Goal: Task Accomplishment & Management: Use online tool/utility

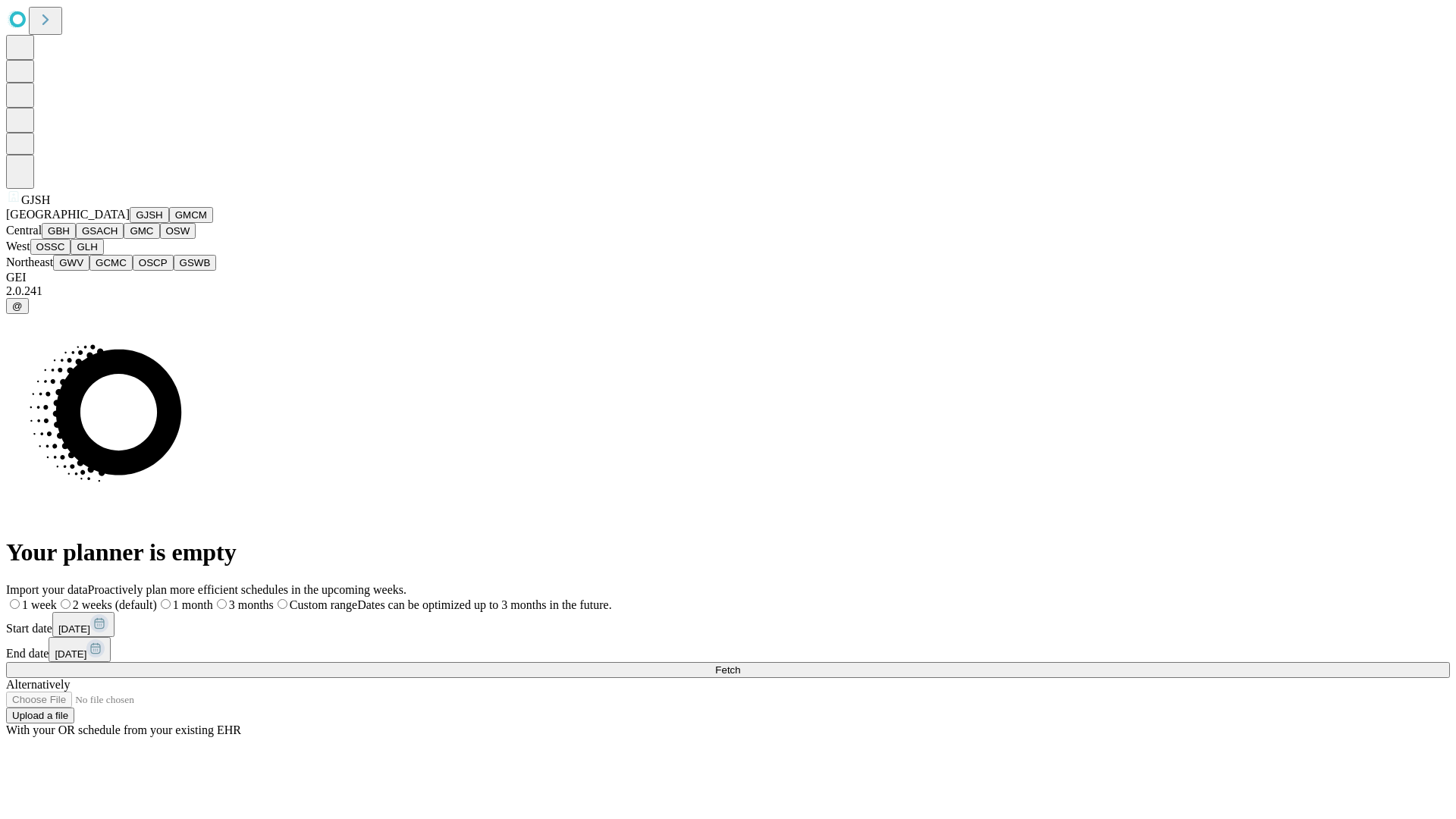
click at [129, 223] on button "GJSH" at bounding box center [149, 215] width 39 height 16
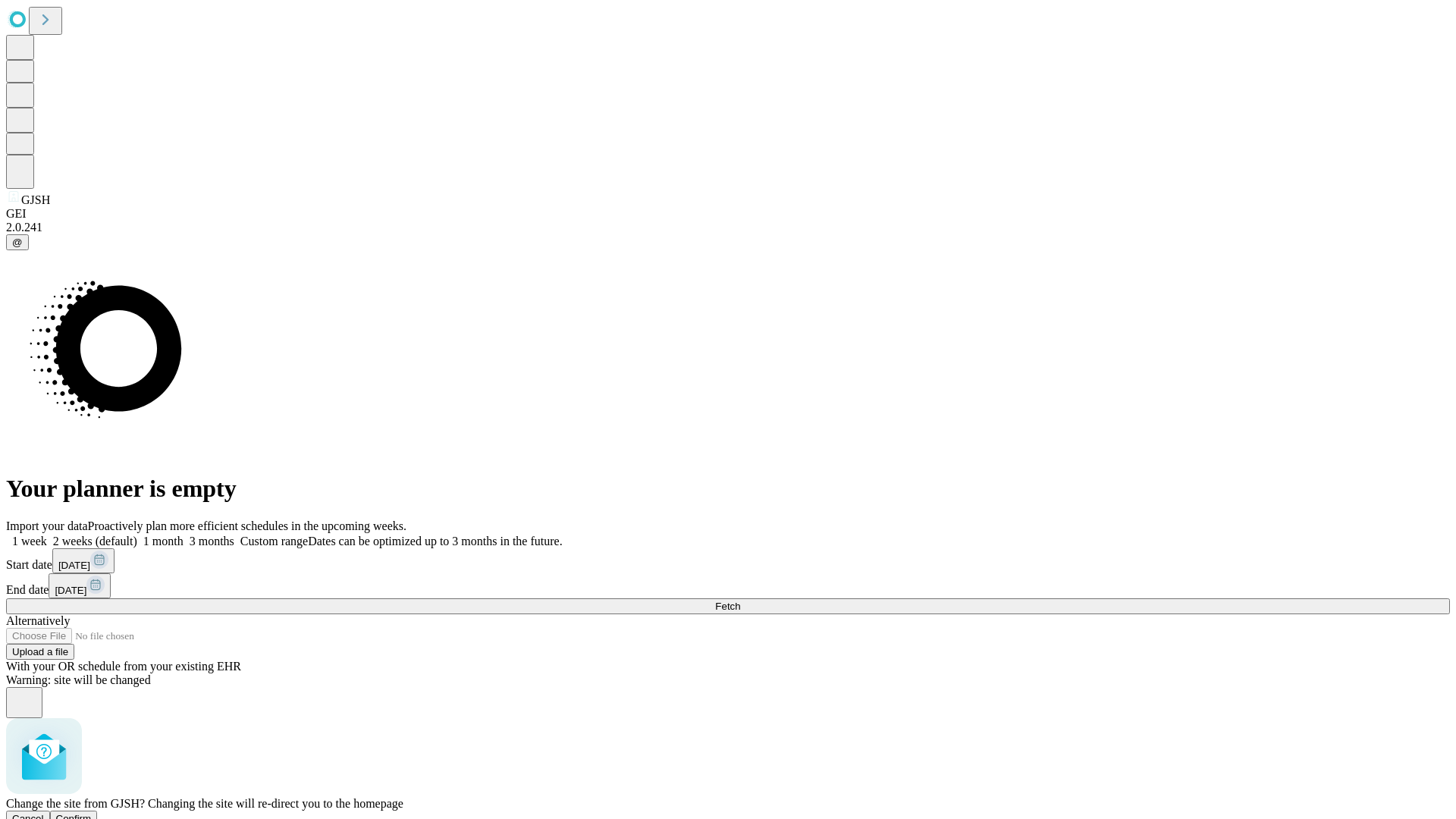
click at [92, 813] on span "Confirm" at bounding box center [73, 818] width 36 height 11
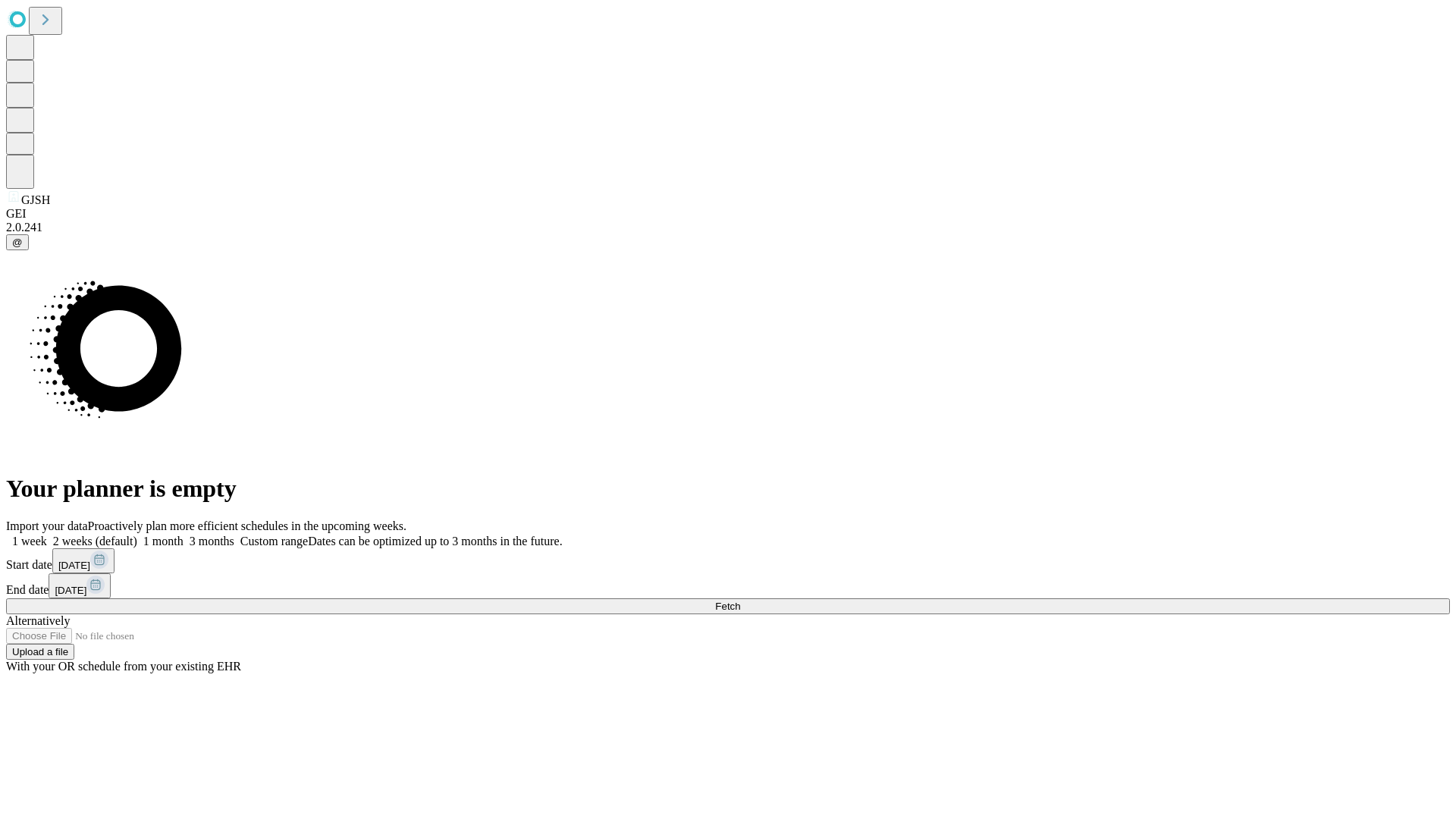
click at [183, 535] on label "1 month" at bounding box center [161, 541] width 46 height 13
click at [740, 601] on span "Fetch" at bounding box center [728, 606] width 25 height 11
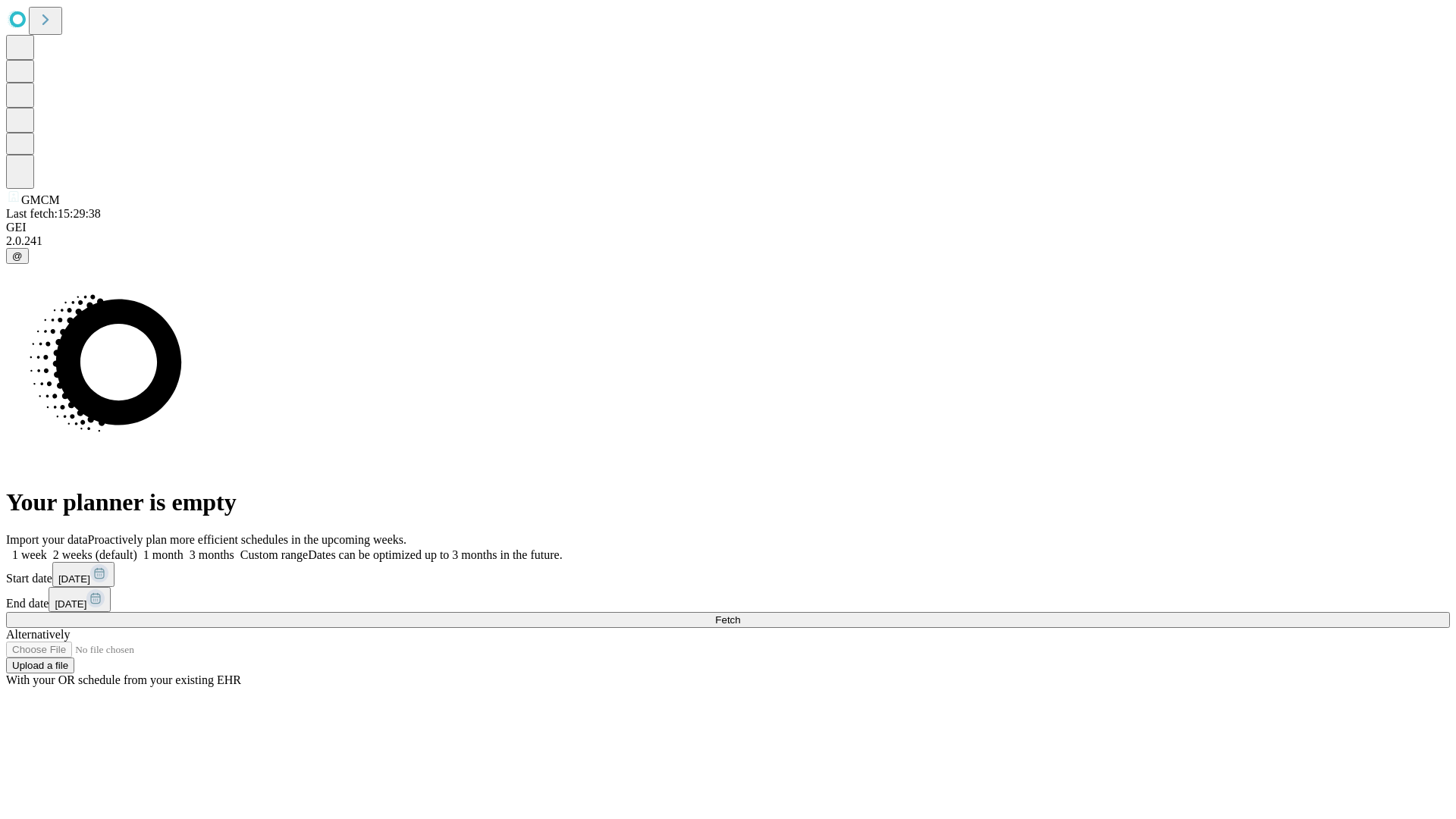
click at [183, 548] on label "1 month" at bounding box center [161, 555] width 46 height 13
click at [740, 614] on span "Fetch" at bounding box center [728, 620] width 25 height 11
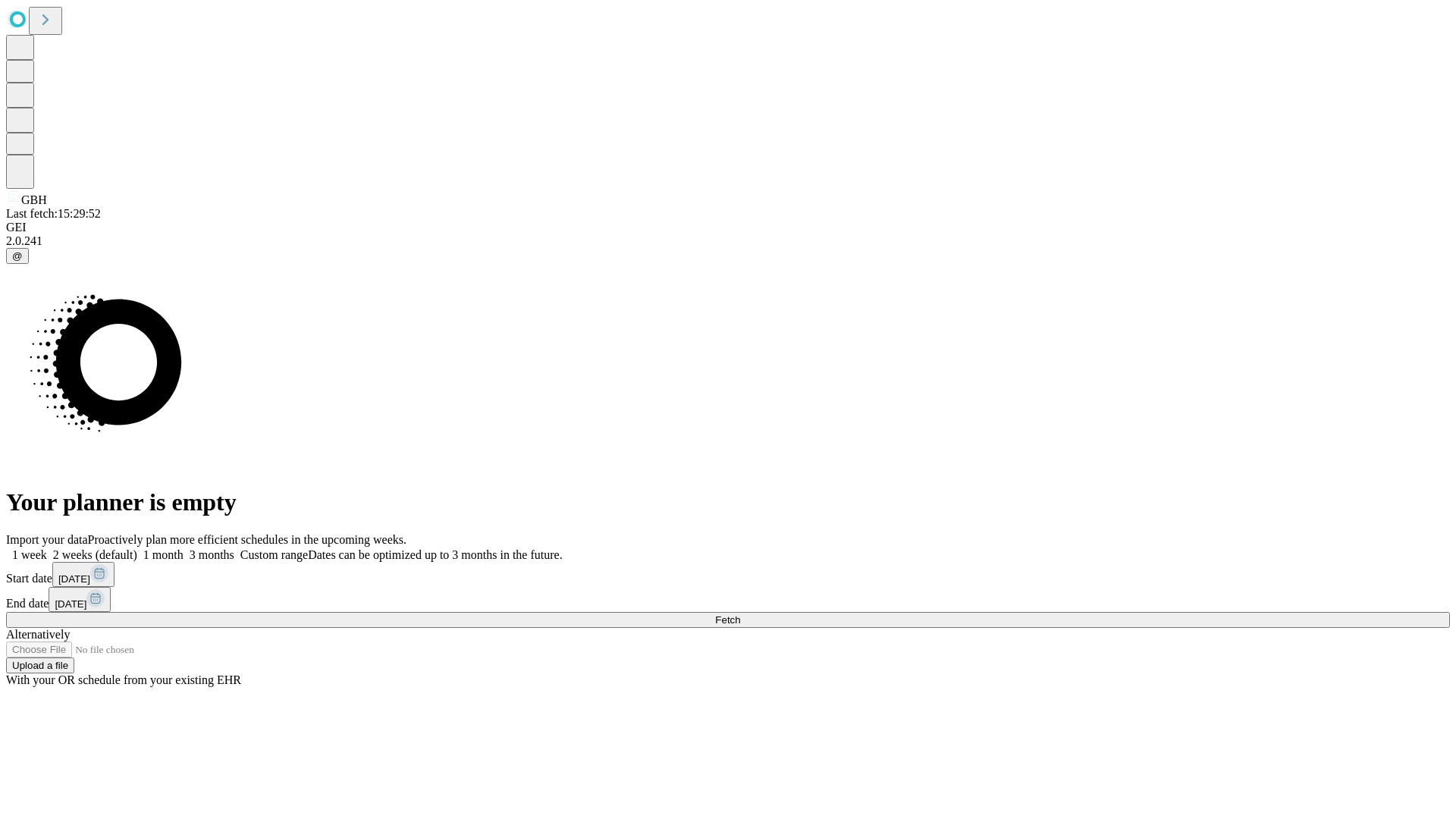
click at [183, 548] on label "1 month" at bounding box center [161, 555] width 46 height 13
click at [740, 614] on span "Fetch" at bounding box center [728, 620] width 25 height 11
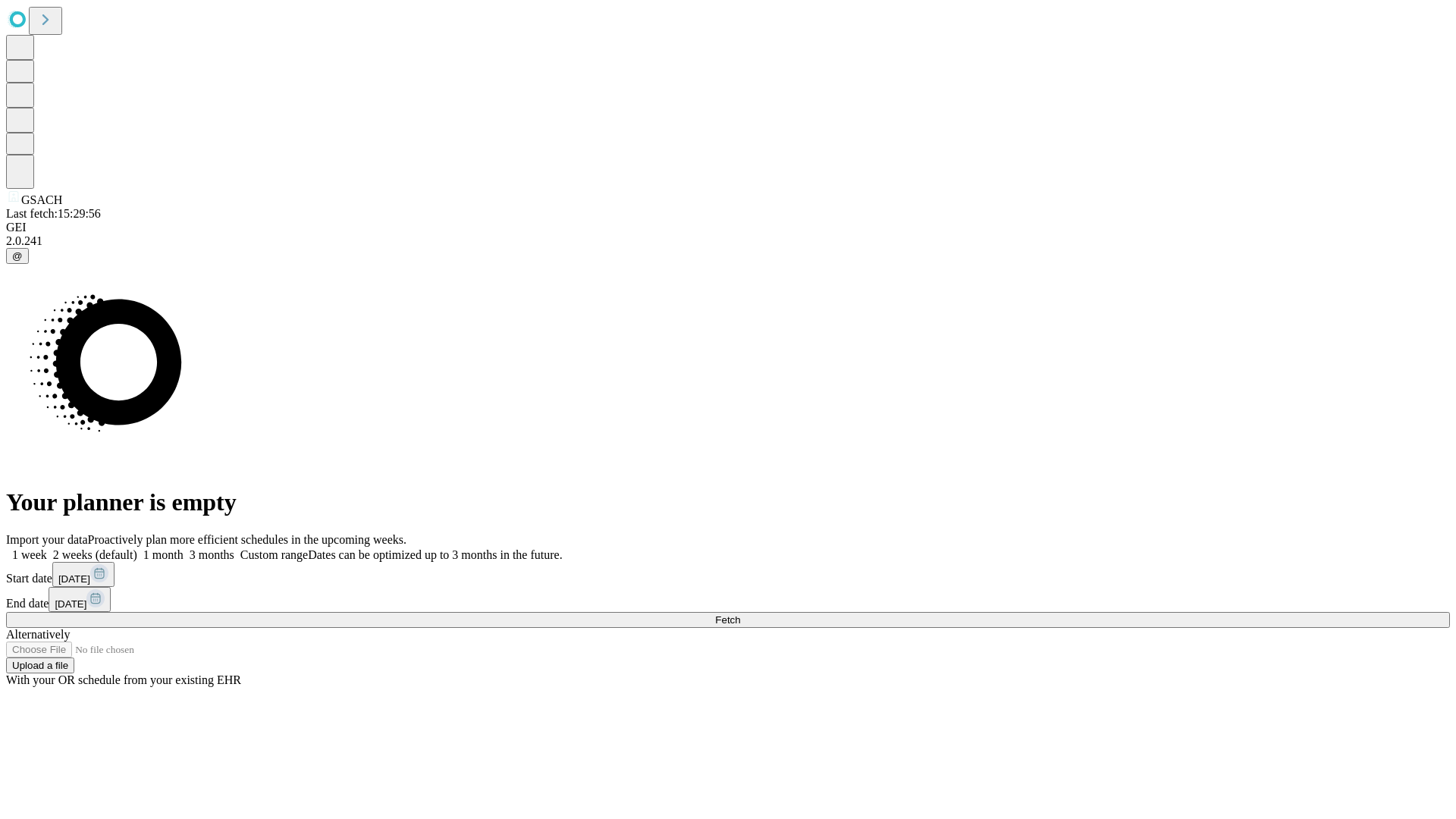
click at [183, 548] on label "1 month" at bounding box center [161, 555] width 46 height 13
click at [740, 614] on span "Fetch" at bounding box center [728, 620] width 25 height 11
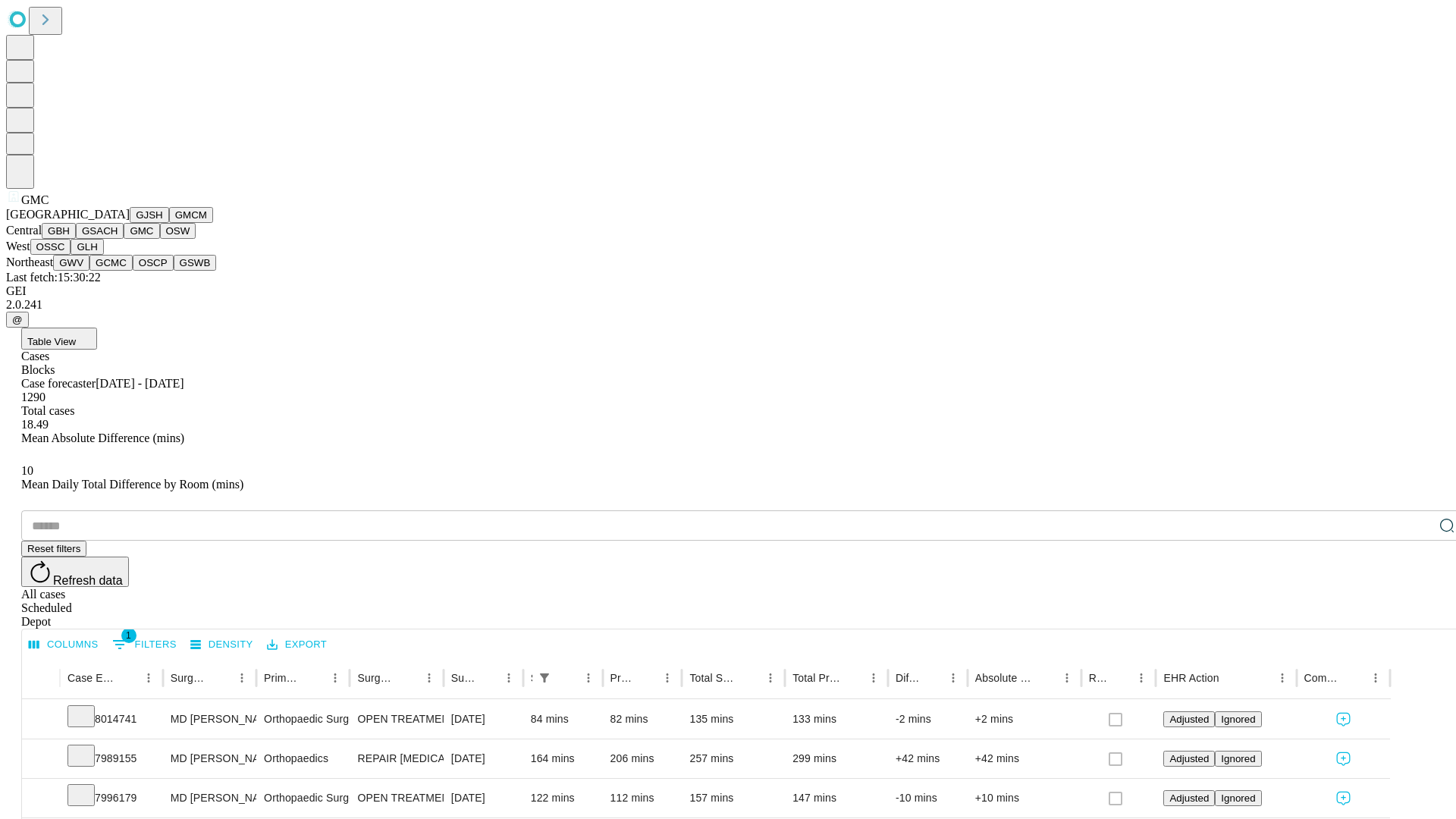
click at [160, 238] on button "OSW" at bounding box center [178, 230] width 37 height 16
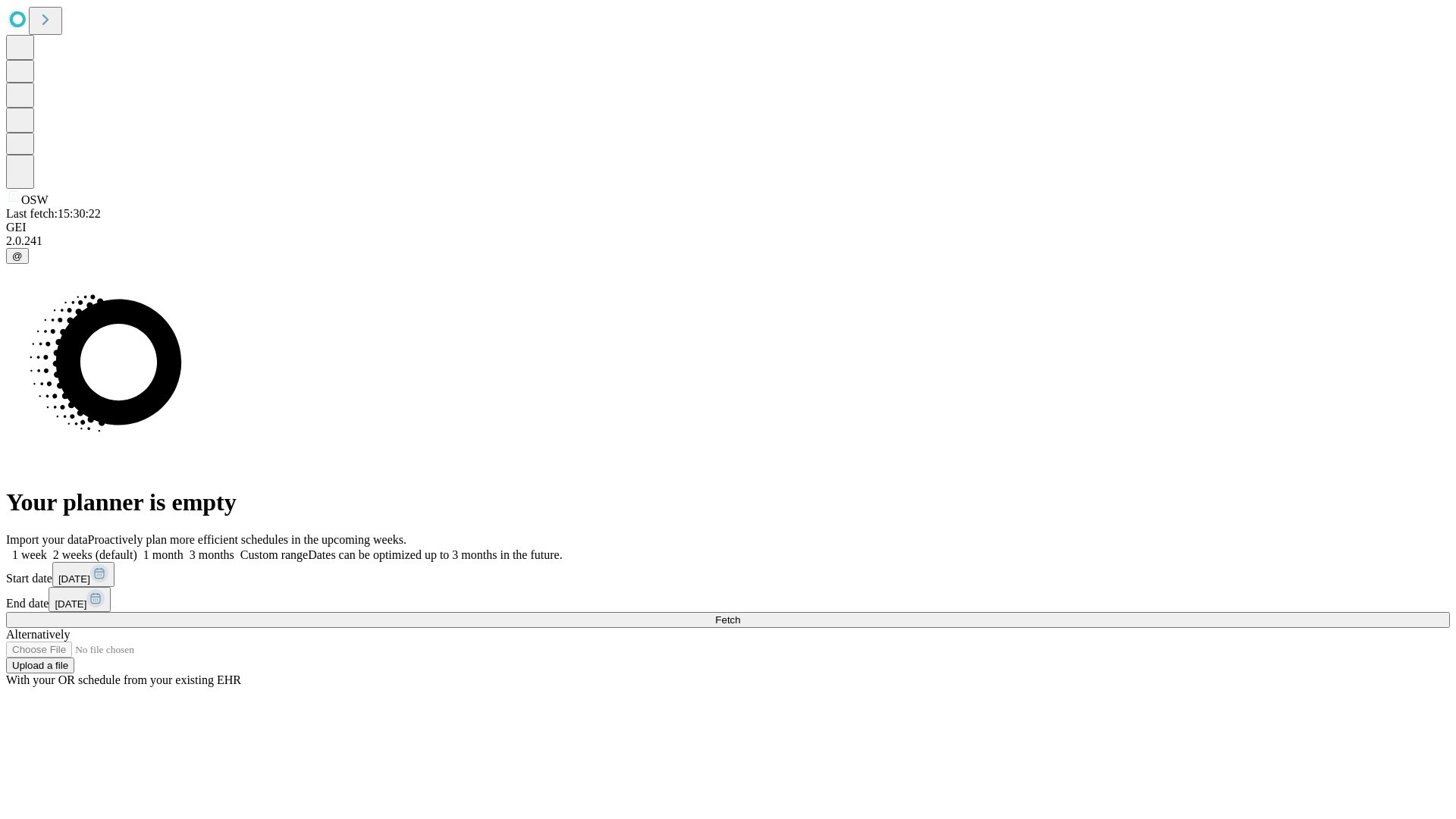
click at [183, 548] on label "1 month" at bounding box center [161, 555] width 46 height 13
click at [740, 614] on span "Fetch" at bounding box center [728, 620] width 25 height 11
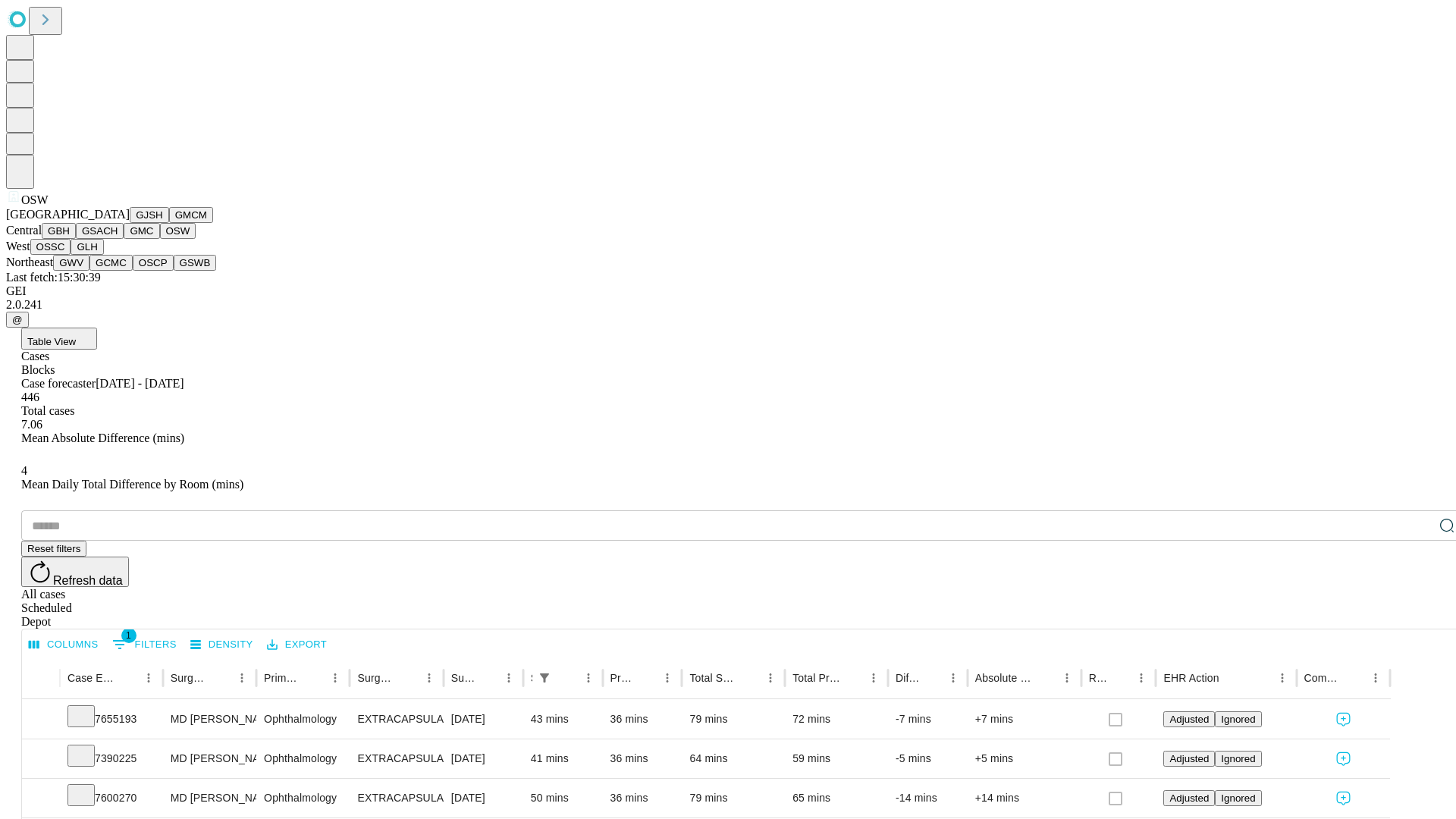
click at [72, 255] on button "OSSC" at bounding box center [50, 246] width 41 height 16
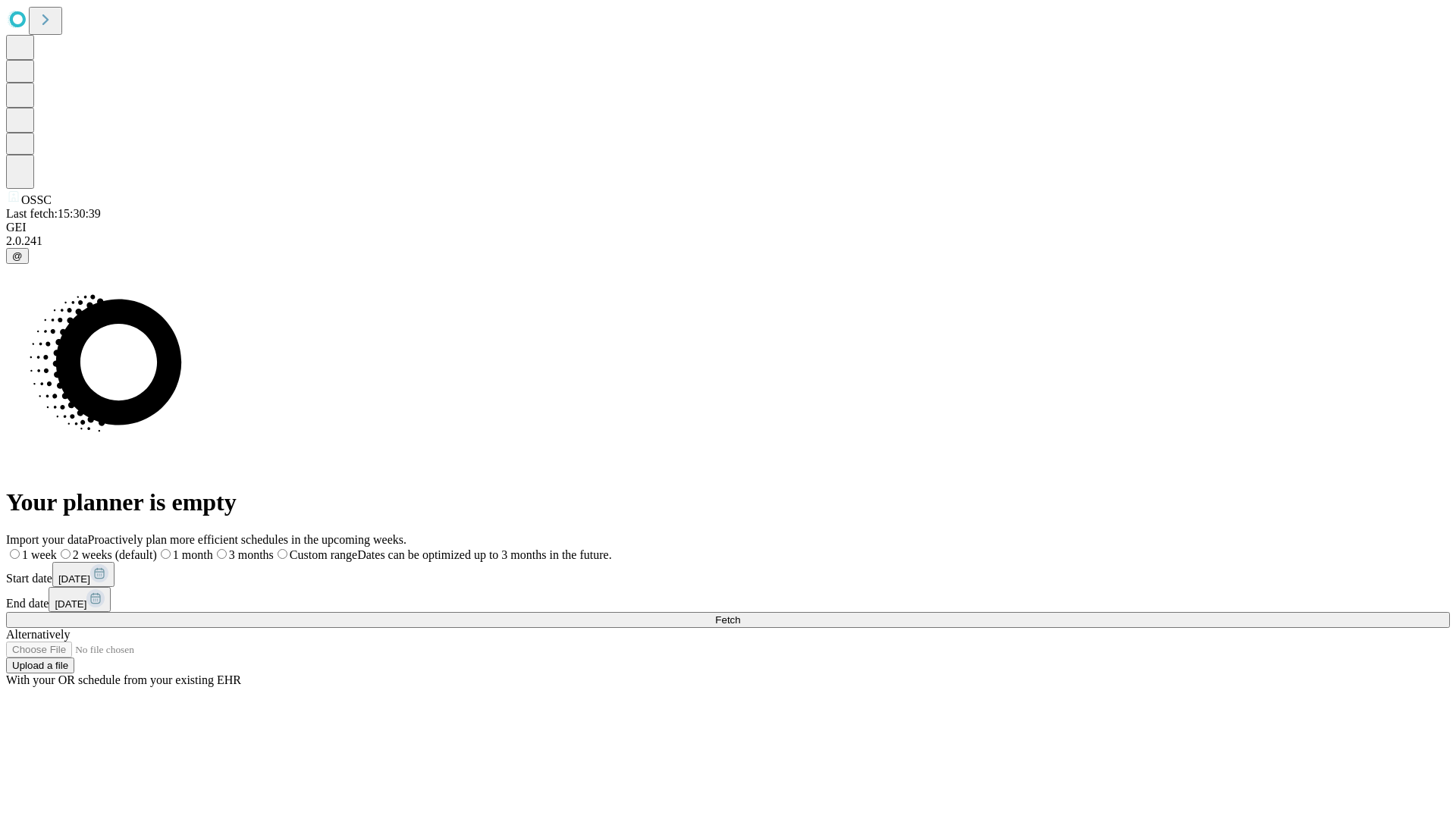
click at [213, 548] on label "1 month" at bounding box center [184, 555] width 56 height 13
click at [740, 614] on span "Fetch" at bounding box center [728, 620] width 25 height 11
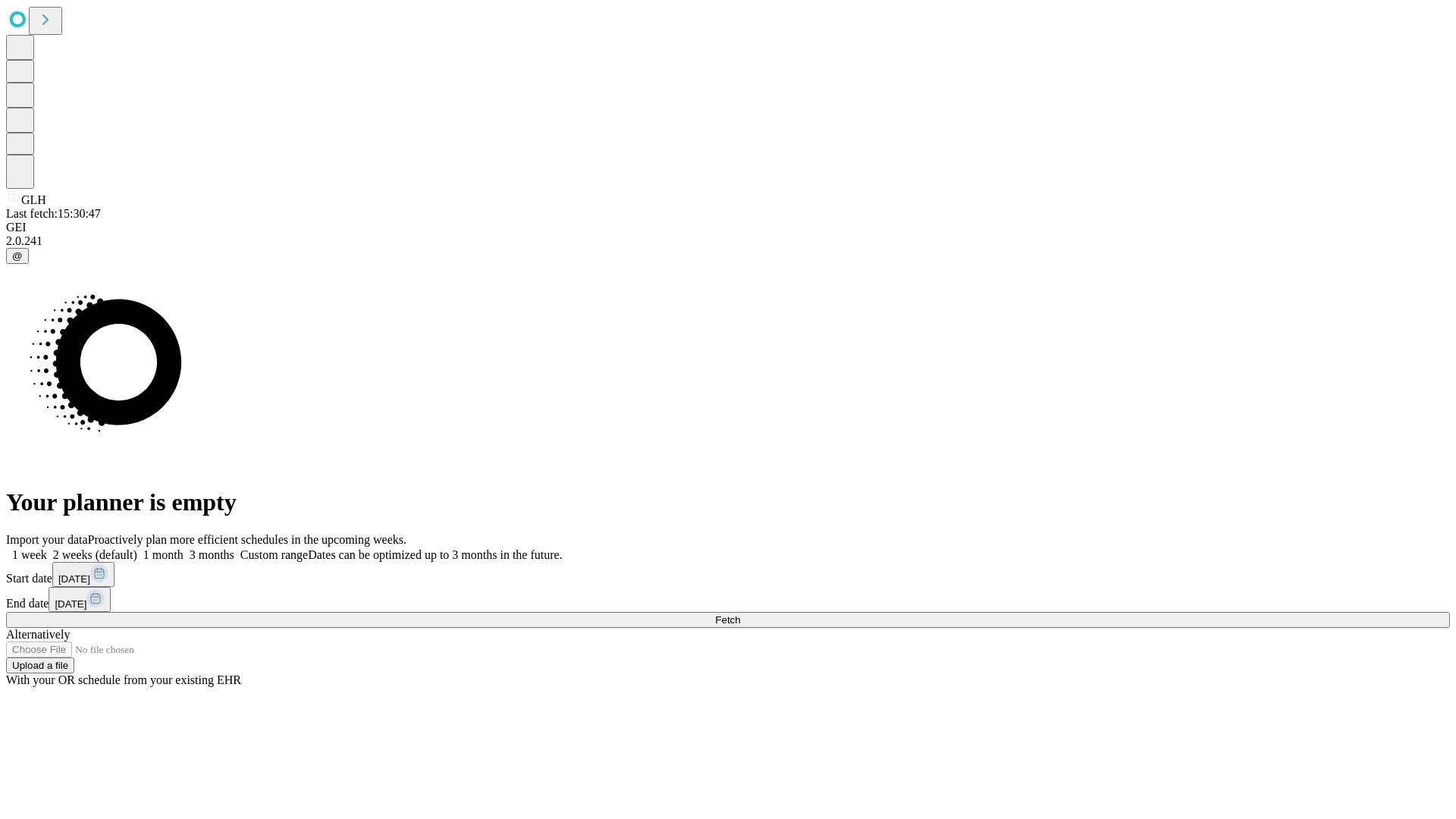
click at [183, 548] on label "1 month" at bounding box center [161, 555] width 46 height 13
click at [740, 614] on span "Fetch" at bounding box center [728, 620] width 25 height 11
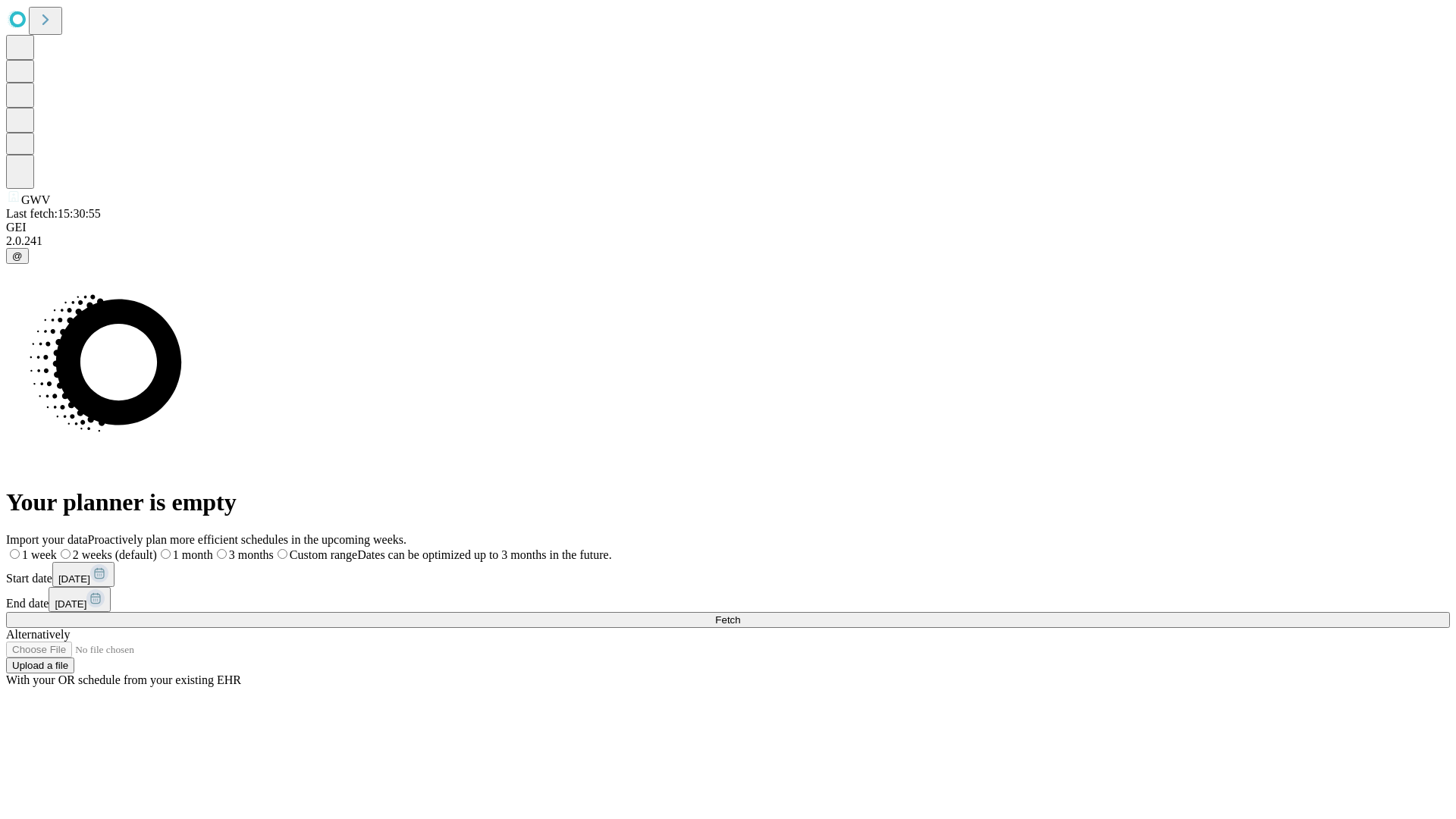
click at [213, 548] on label "1 month" at bounding box center [184, 555] width 56 height 13
click at [740, 614] on span "Fetch" at bounding box center [728, 620] width 25 height 11
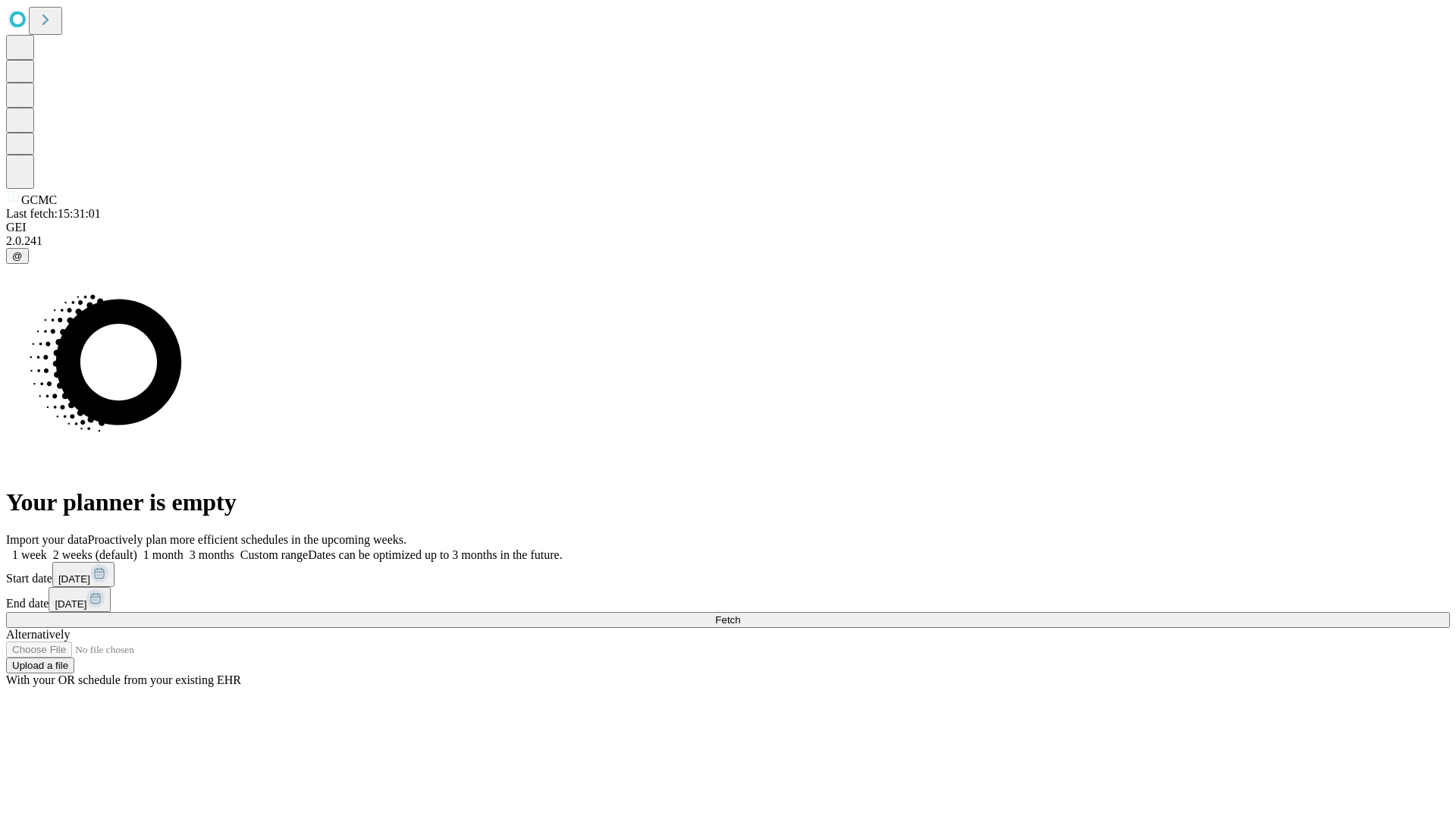
click at [740, 614] on span "Fetch" at bounding box center [728, 620] width 25 height 11
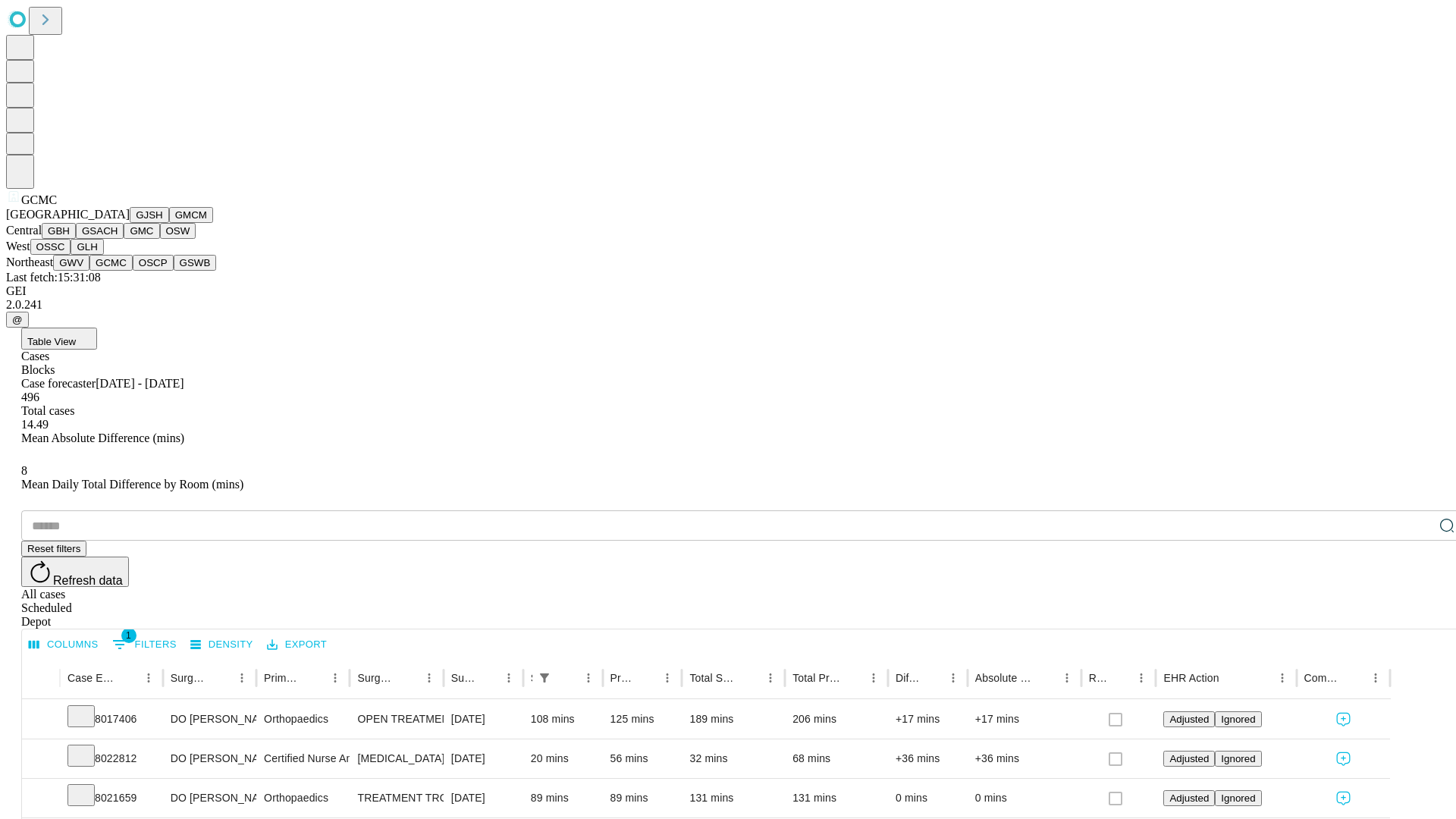
click at [133, 271] on button "OSCP" at bounding box center [153, 262] width 41 height 16
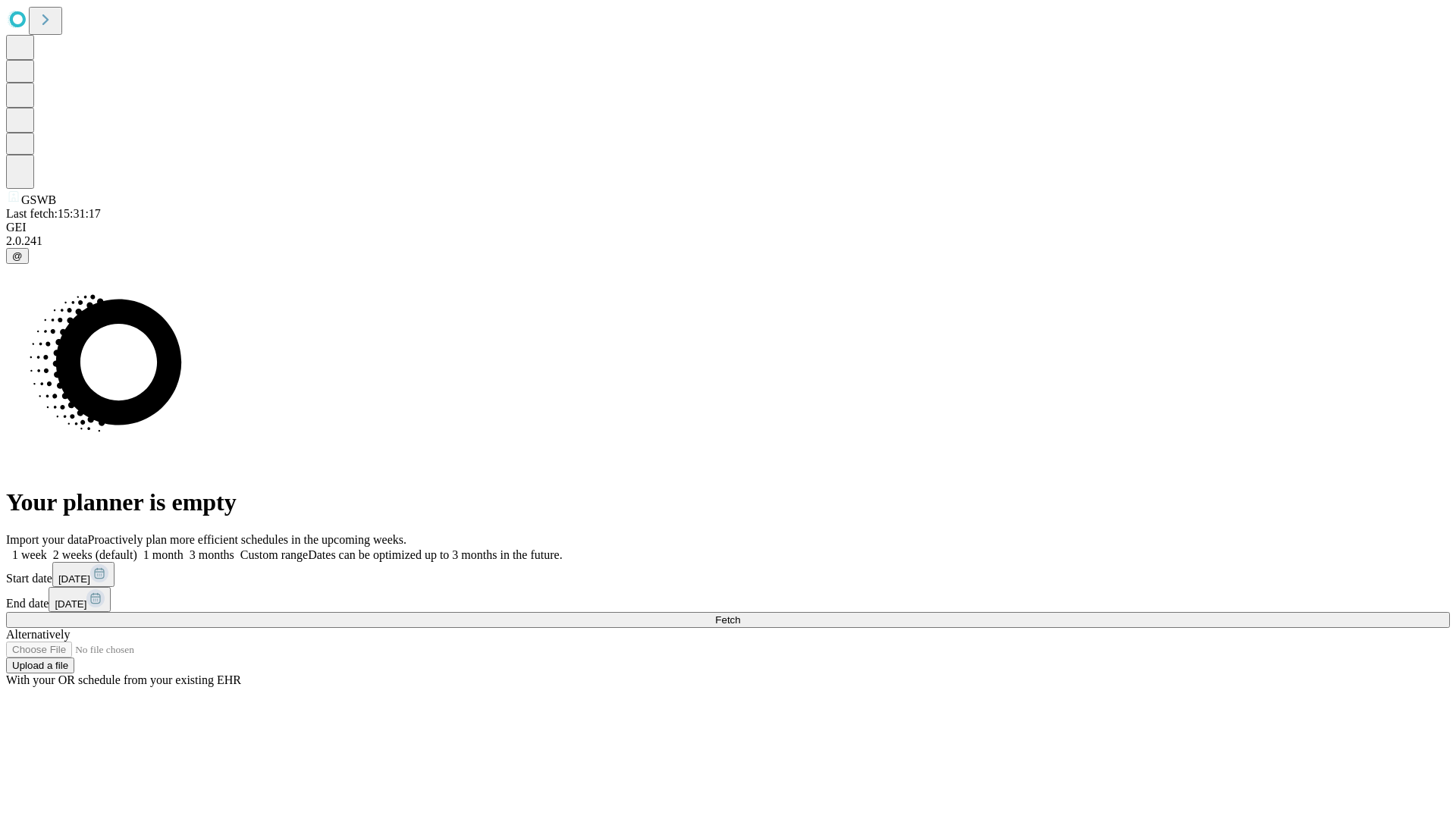
click at [183, 548] on label "1 month" at bounding box center [161, 555] width 46 height 13
click at [740, 614] on span "Fetch" at bounding box center [728, 620] width 25 height 11
